Goal: Check status: Check status

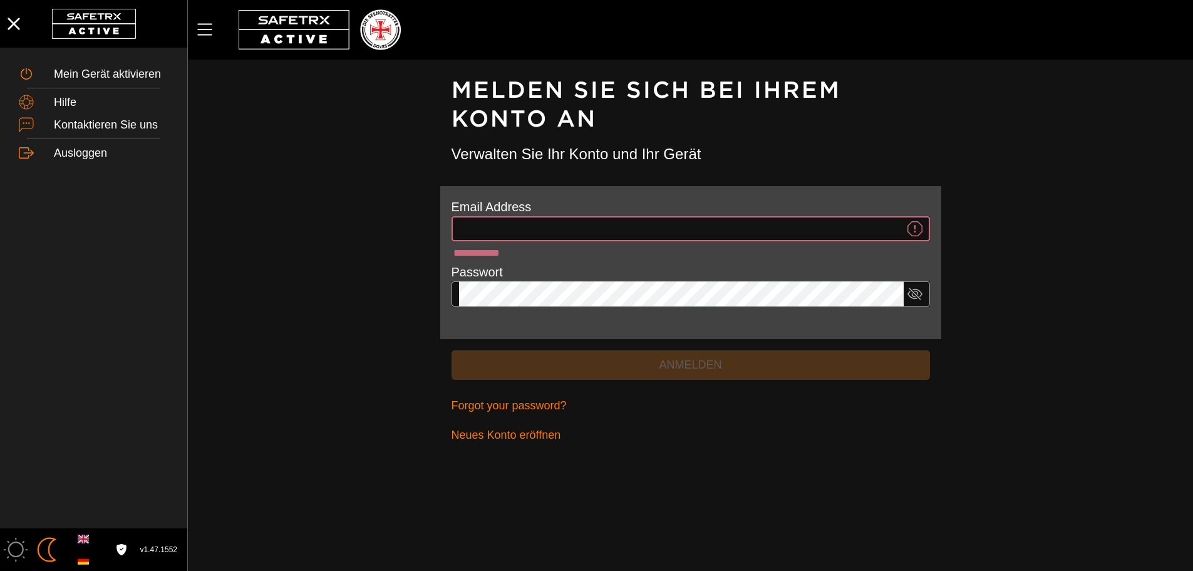
type input "**********"
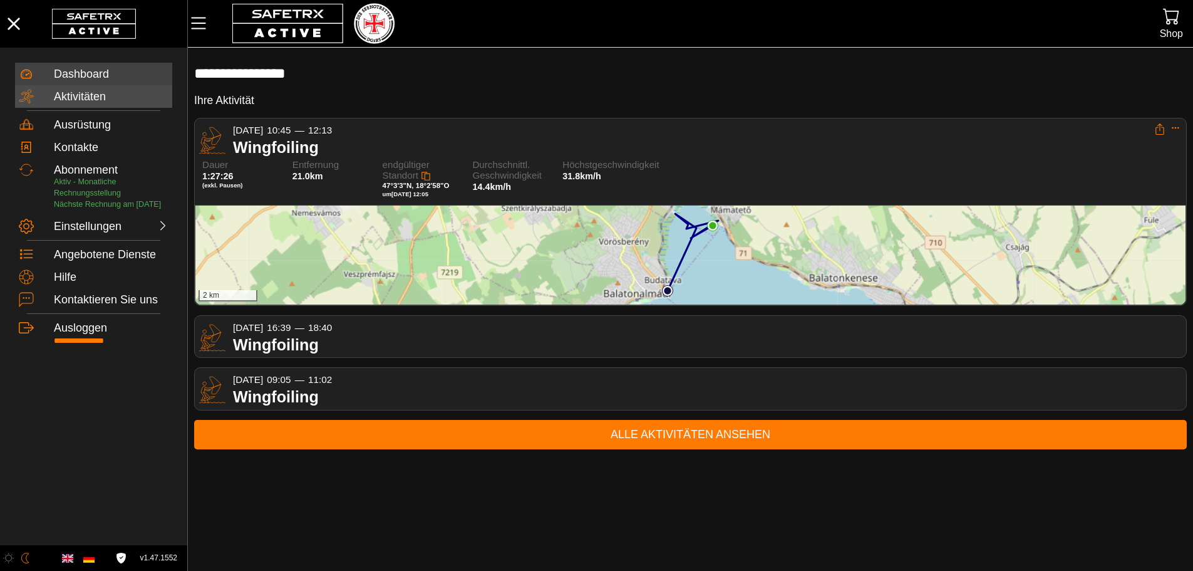
click at [104, 91] on div "Aktivitäten" at bounding box center [111, 97] width 115 height 14
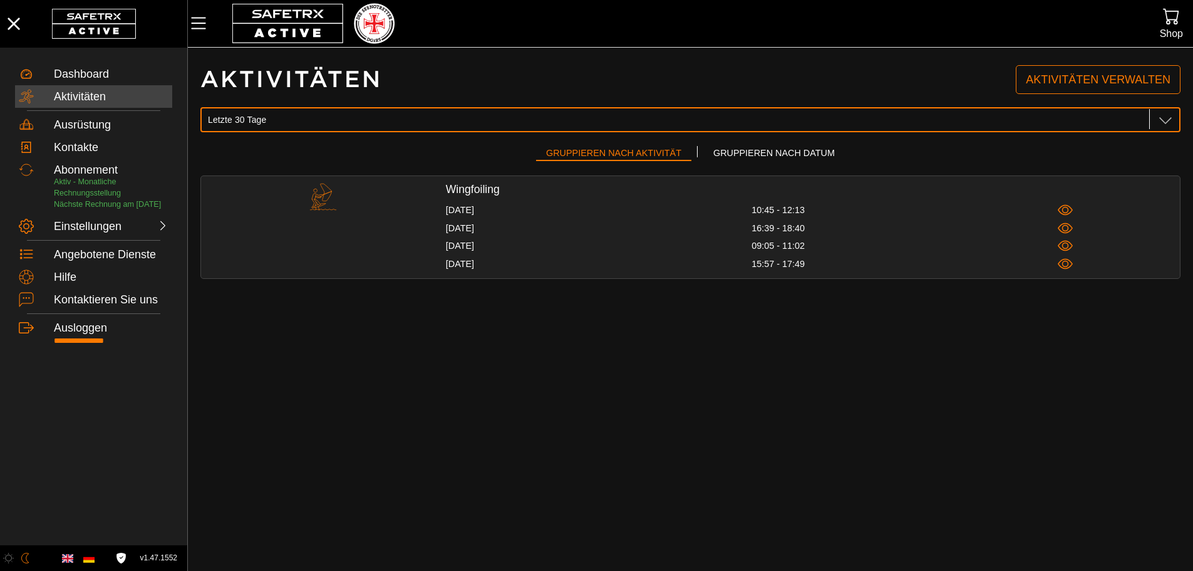
click at [286, 117] on div "Letzte 30 Tage Letzte 30 Tage" at bounding box center [677, 119] width 938 height 25
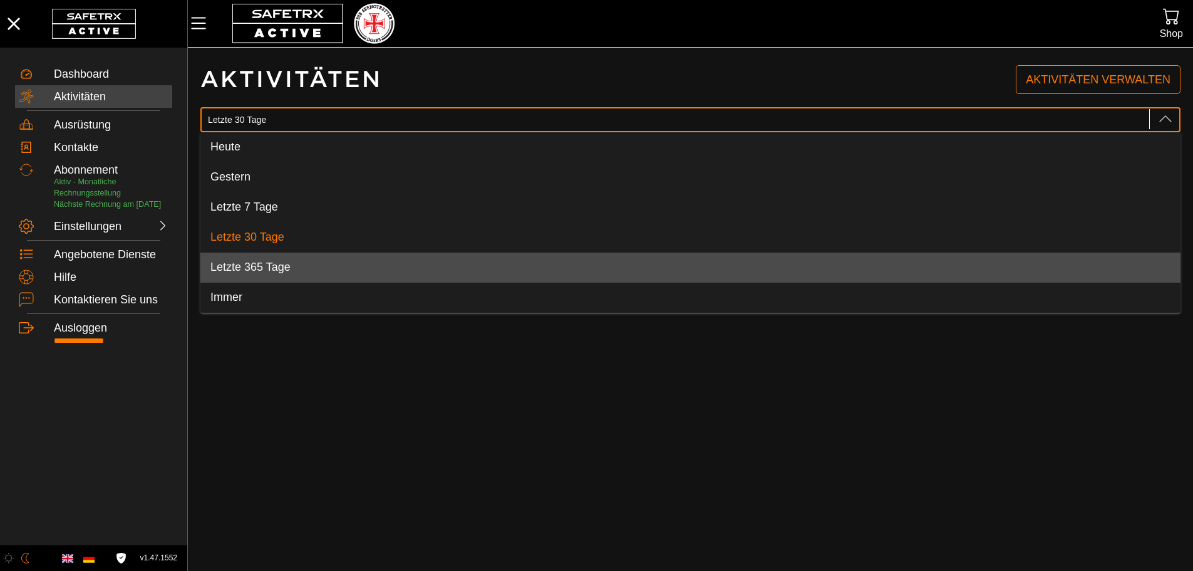
click at [257, 274] on div "Letzte 365 Tage" at bounding box center [690, 268] width 960 height 14
type input "Letzte 365 Tage"
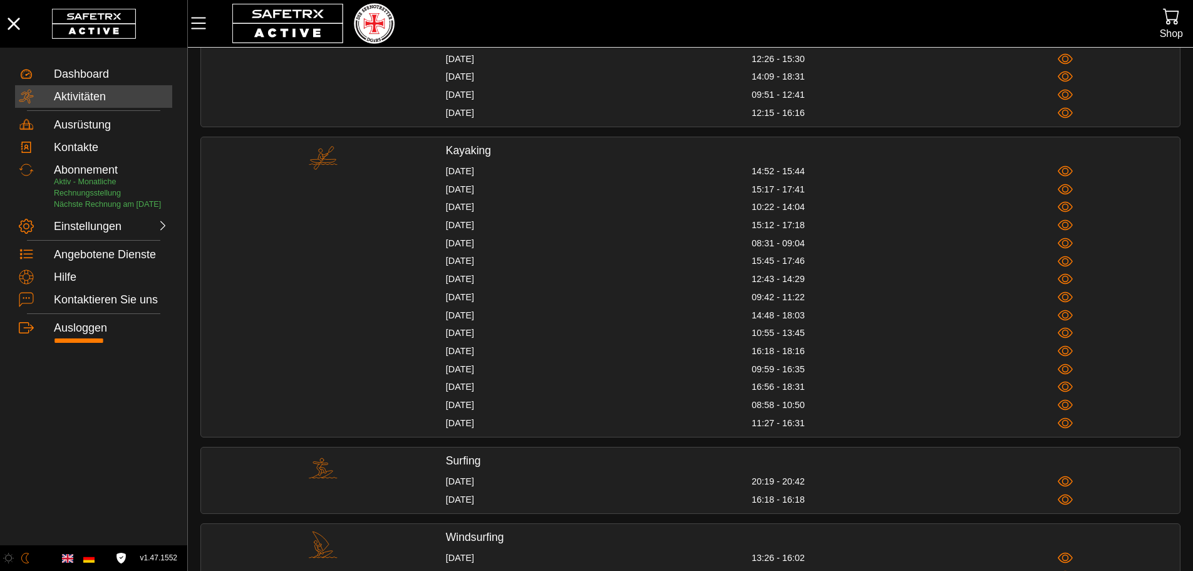
scroll to position [752, 0]
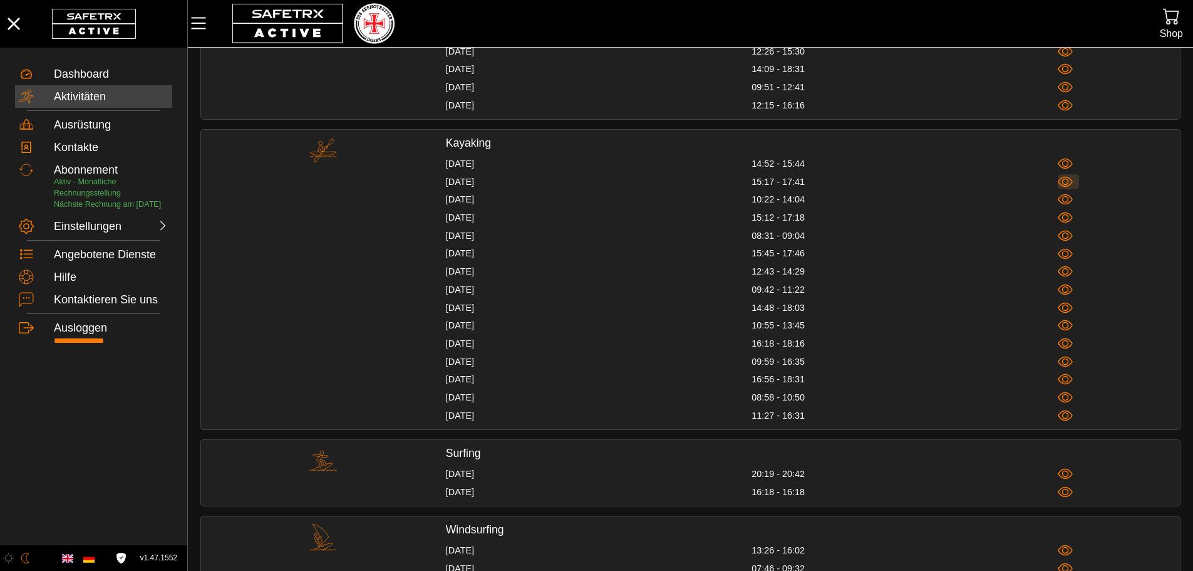
click at [1066, 185] on icon "button" at bounding box center [1065, 182] width 7 height 7
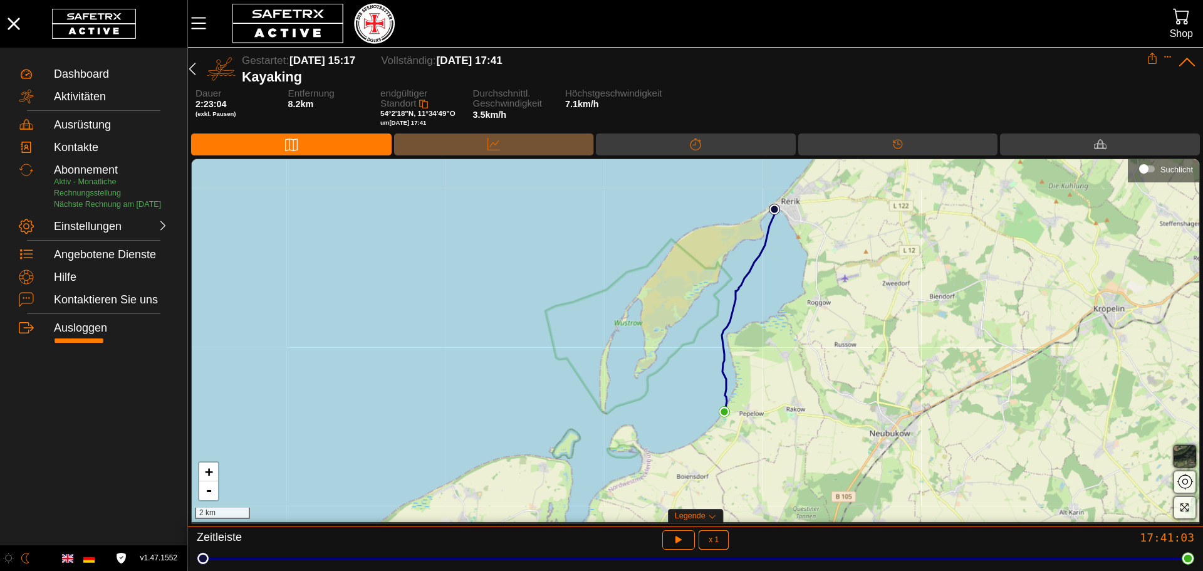
click at [492, 147] on icon at bounding box center [493, 144] width 13 height 13
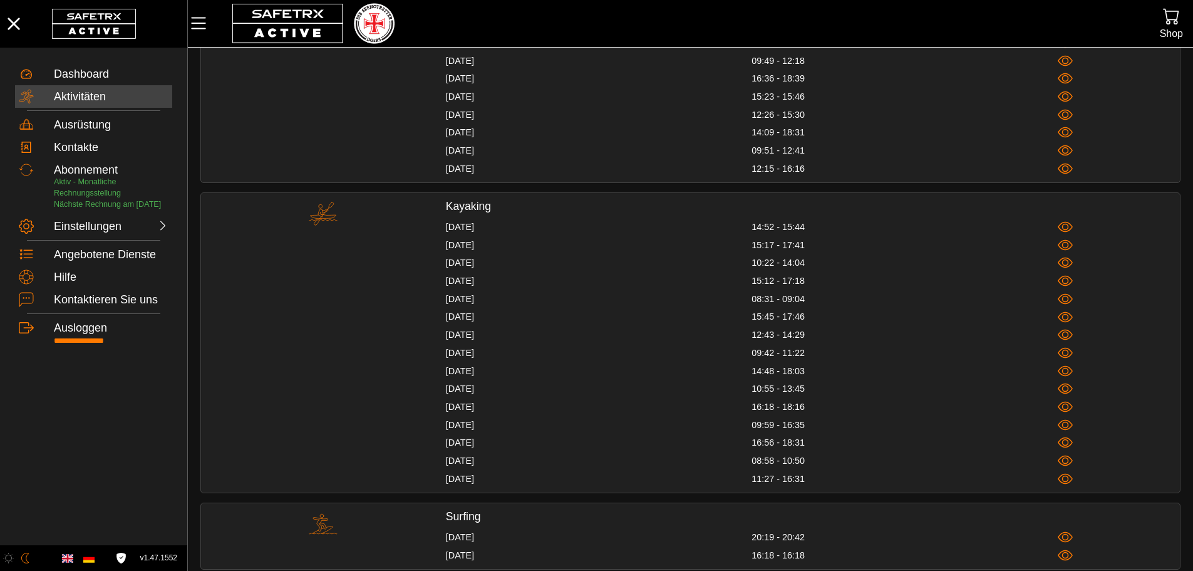
scroll to position [689, 0]
click at [1060, 259] on icon "button" at bounding box center [1066, 262] width 16 height 16
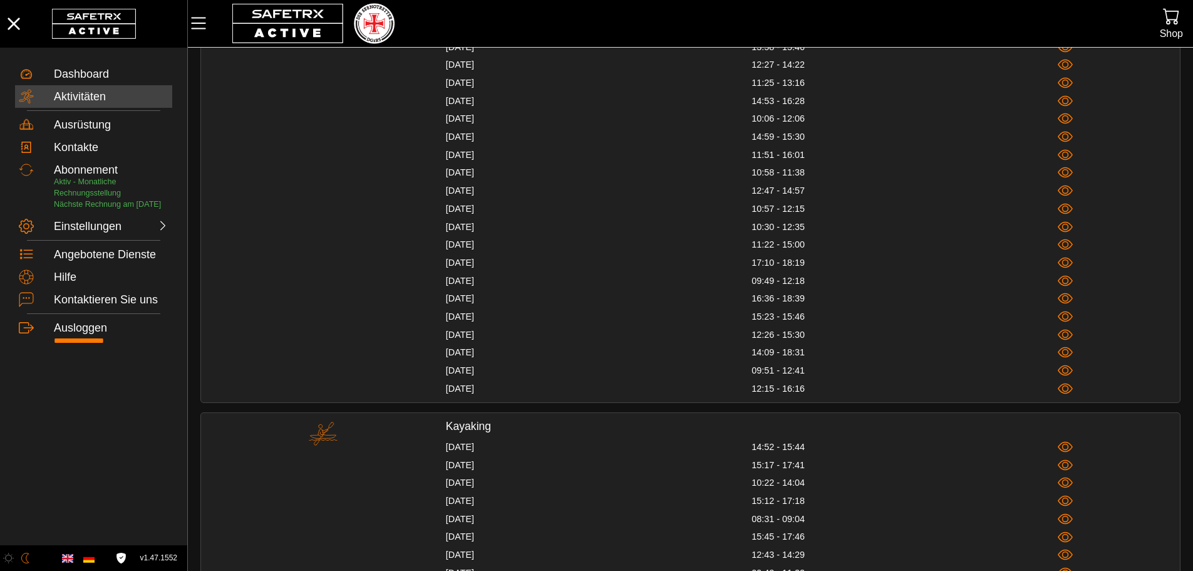
scroll to position [689, 0]
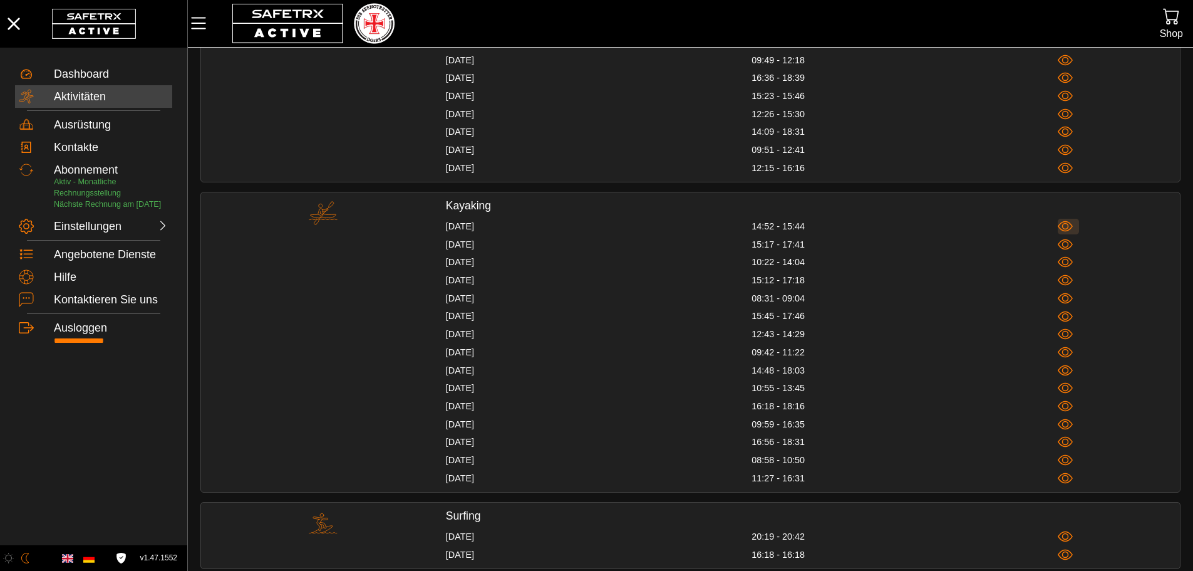
click at [1075, 226] on span "button" at bounding box center [1069, 227] width 22 height 16
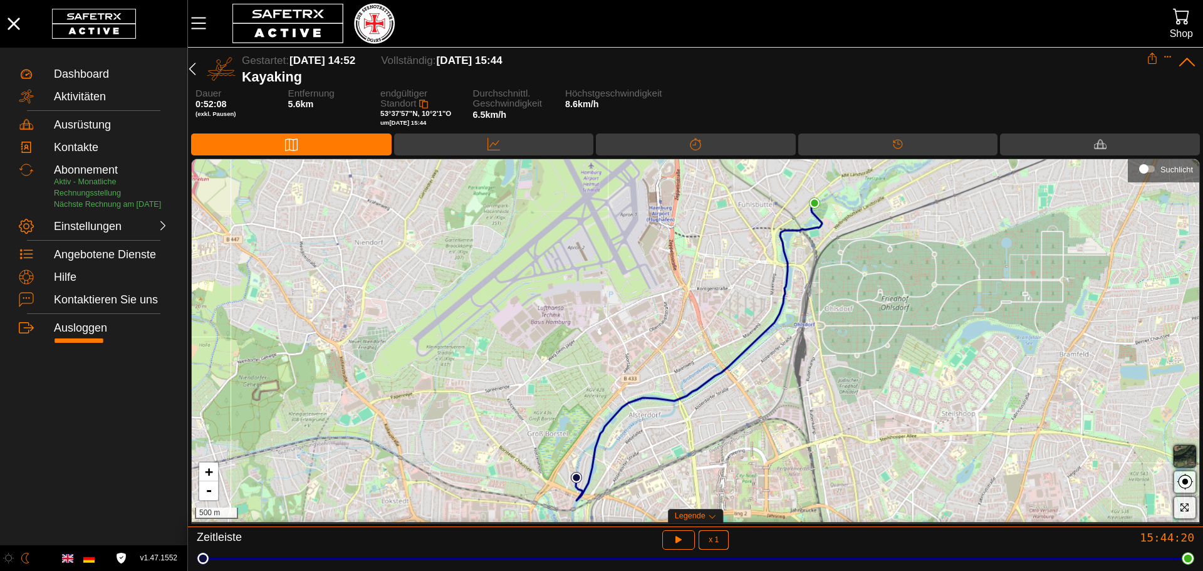
click at [478, 158] on div "+ - 500 m Suchlicht" at bounding box center [695, 340] width 1009 height 364
click at [475, 150] on div "Daten" at bounding box center [494, 144] width 200 height 22
